Goal: Check status: Check status

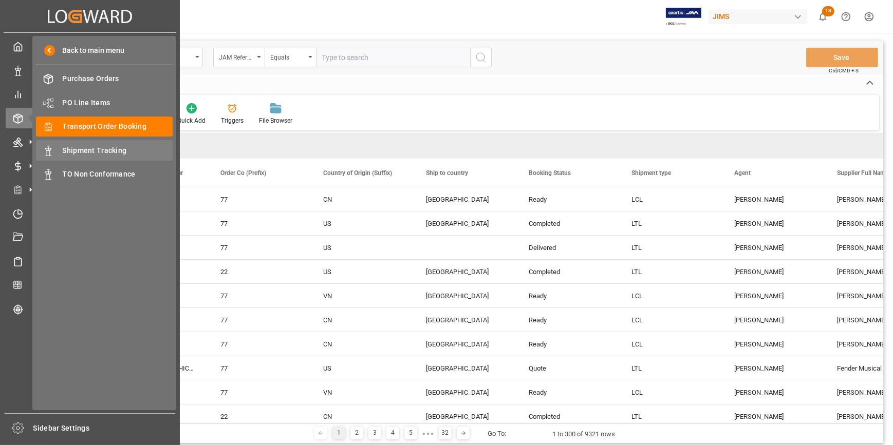
click at [84, 150] on span "Shipment Tracking" at bounding box center [118, 150] width 110 height 11
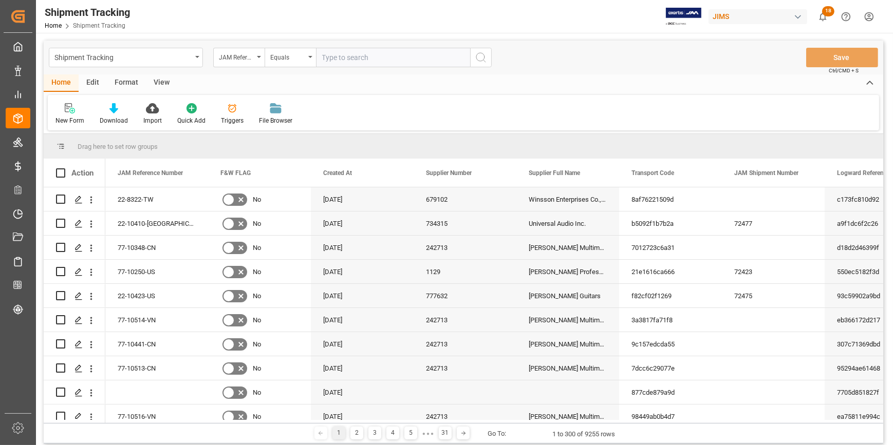
click at [341, 60] on input "text" at bounding box center [393, 58] width 154 height 20
paste input "22-9578-CN"
type input "22-9578-CN"
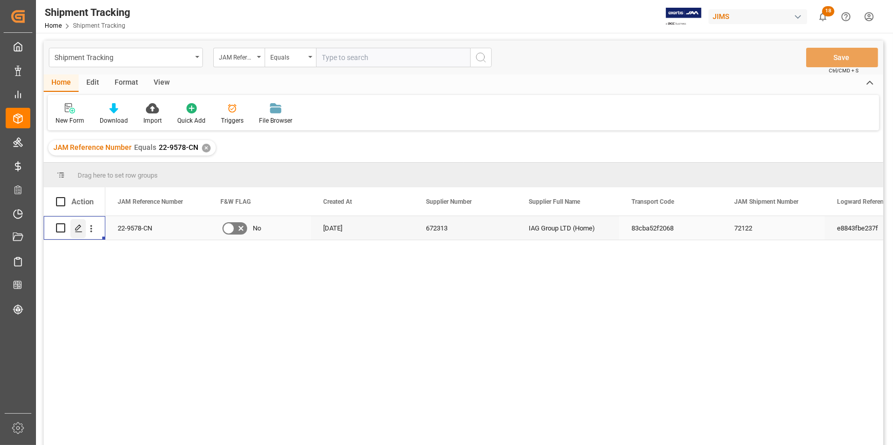
click at [77, 232] on line "Press SPACE to select this row." at bounding box center [79, 232] width 6 height 0
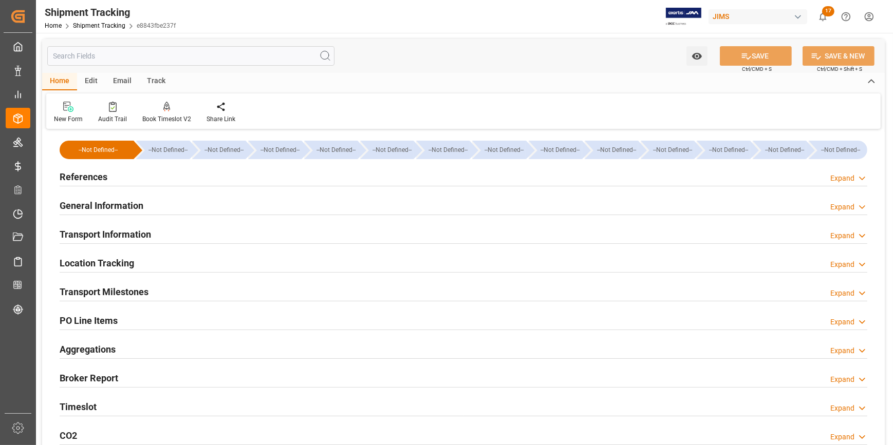
click at [250, 179] on div "References Expand" at bounding box center [464, 176] width 808 height 20
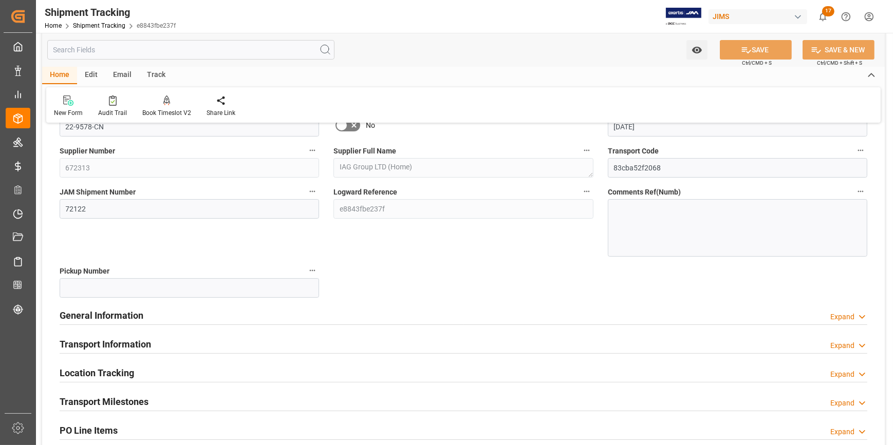
scroll to position [93, 0]
click at [297, 319] on div "General Information Expand" at bounding box center [464, 315] width 808 height 20
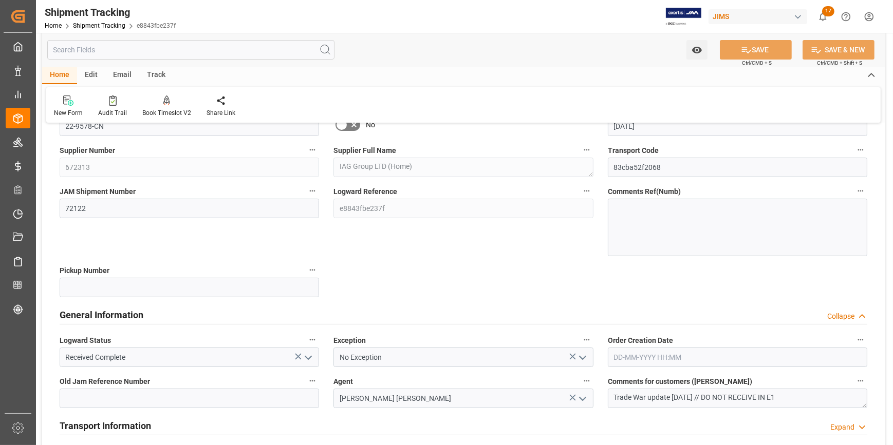
scroll to position [140, 0]
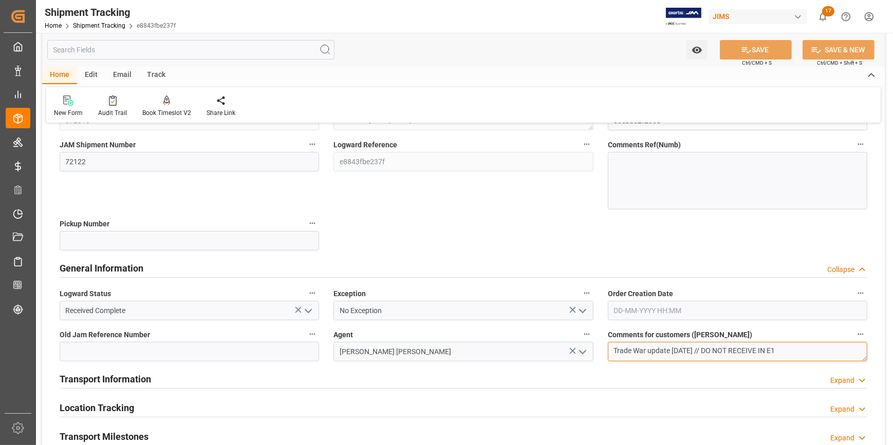
click at [719, 350] on textarea "Trade War update [DATE] // DO NOT RECEIVE IN E1" at bounding box center [737, 352] width 259 height 20
type textarea "Trade War update [DATE] // OK TO RECEIVE IN E1"
click at [765, 48] on button "SAVE" at bounding box center [756, 50] width 72 height 20
